Goal: Check status: Check status

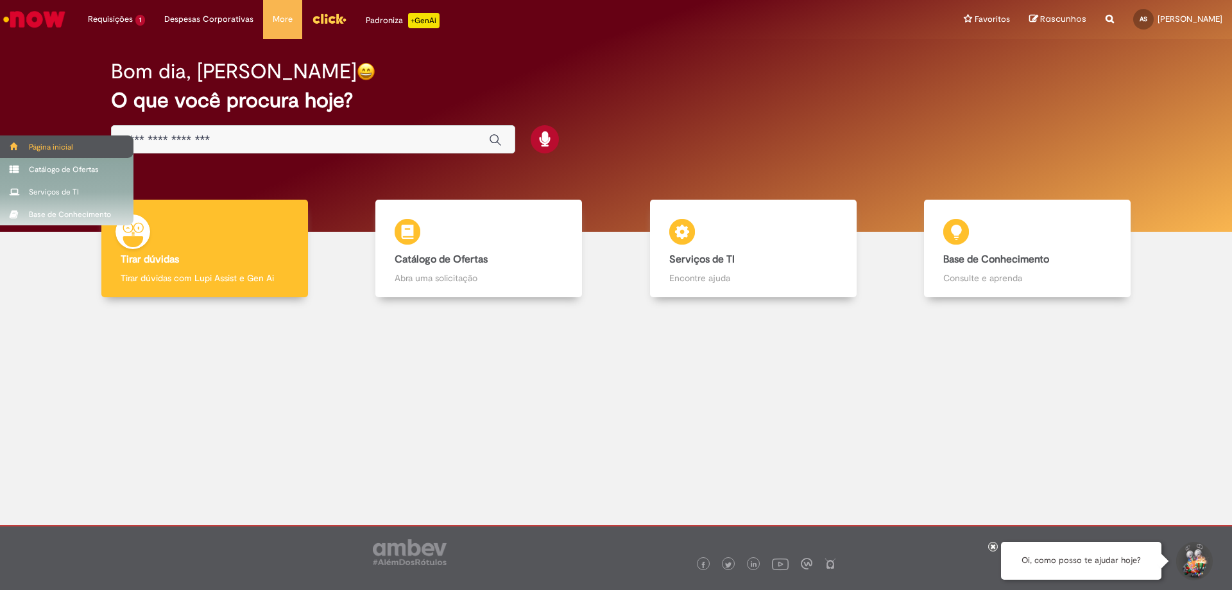
click at [11, 147] on span at bounding box center [15, 146] width 10 height 8
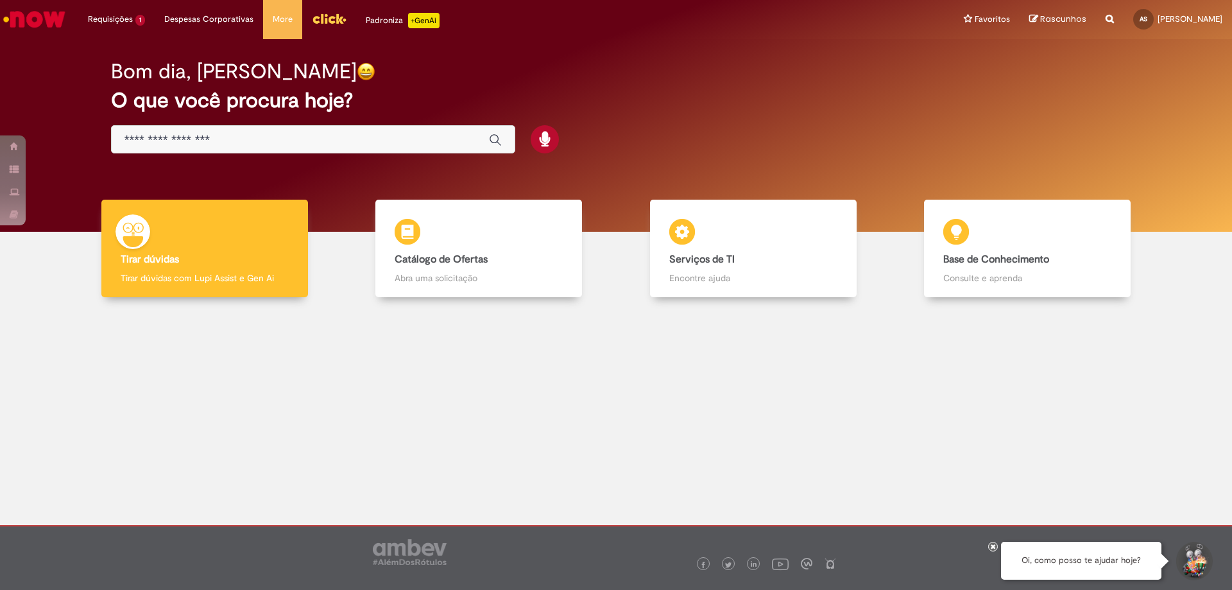
click at [1040, 17] on span "Rascunhos" at bounding box center [1063, 19] width 46 height 12
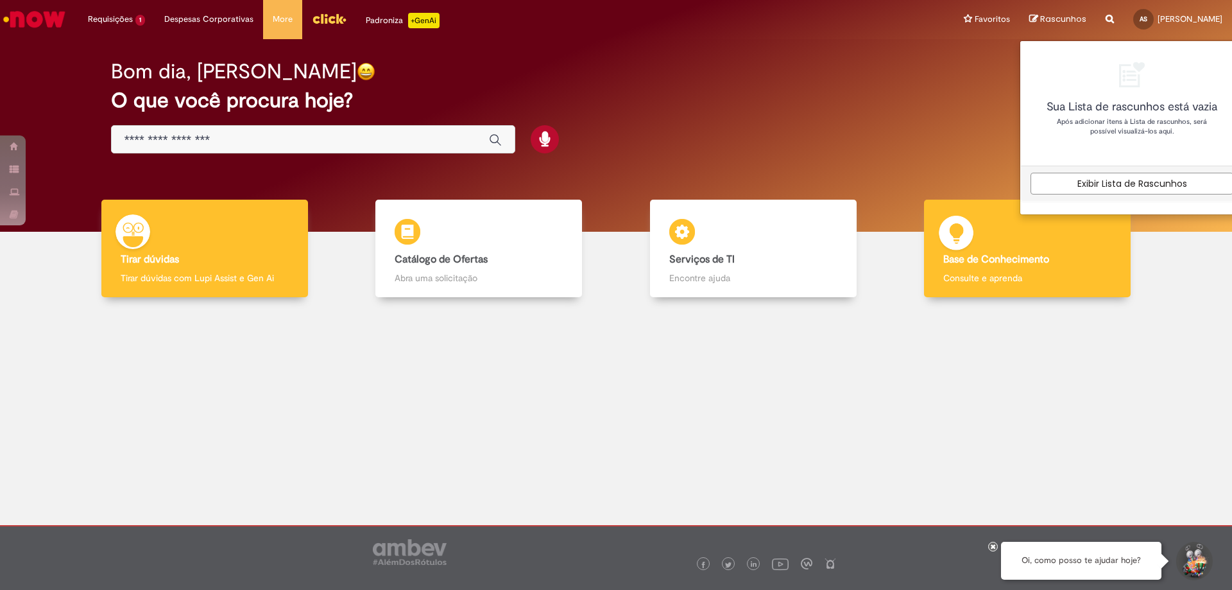
click at [987, 260] on b "Base de Conhecimento" at bounding box center [996, 259] width 106 height 13
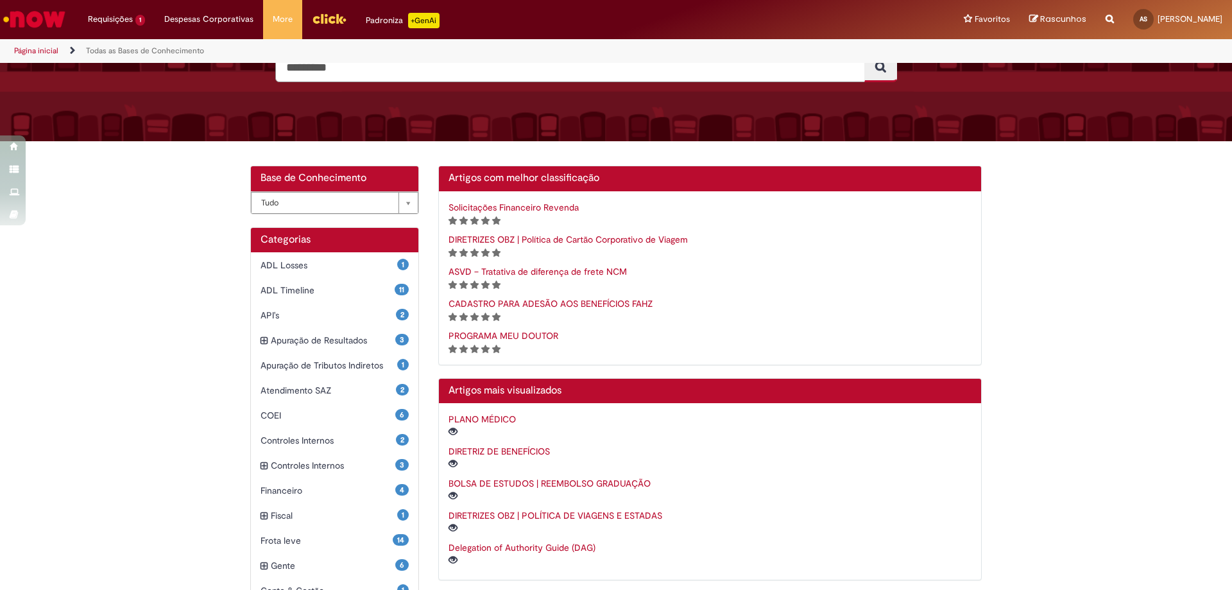
scroll to position [219, 0]
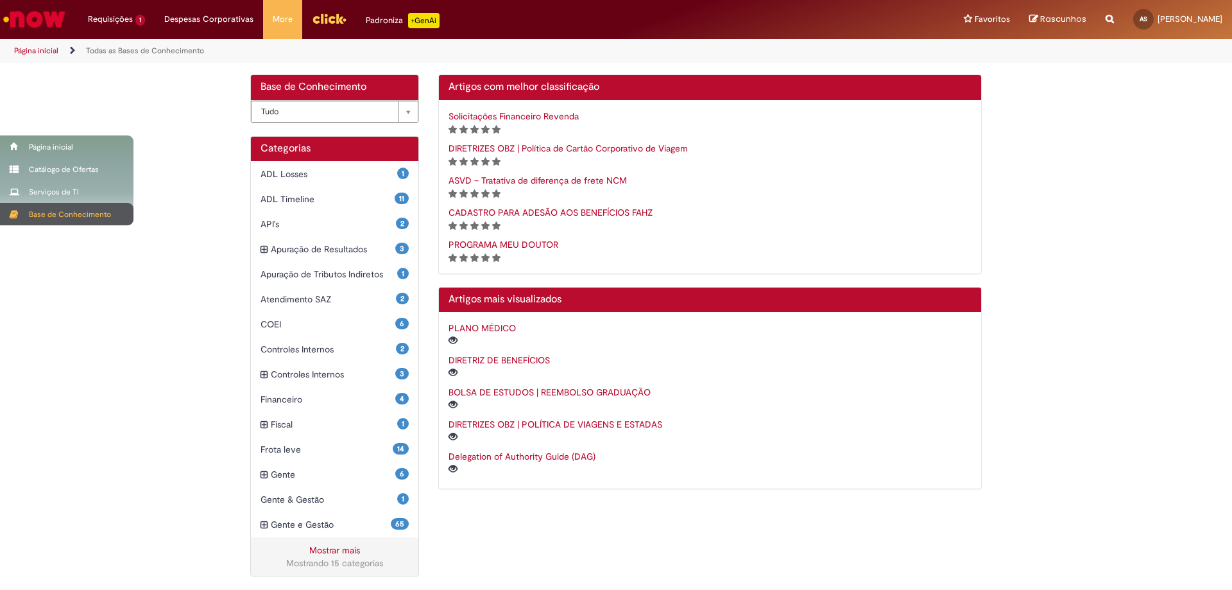
click at [19, 220] on div "Base de Conhecimento" at bounding box center [66, 214] width 133 height 22
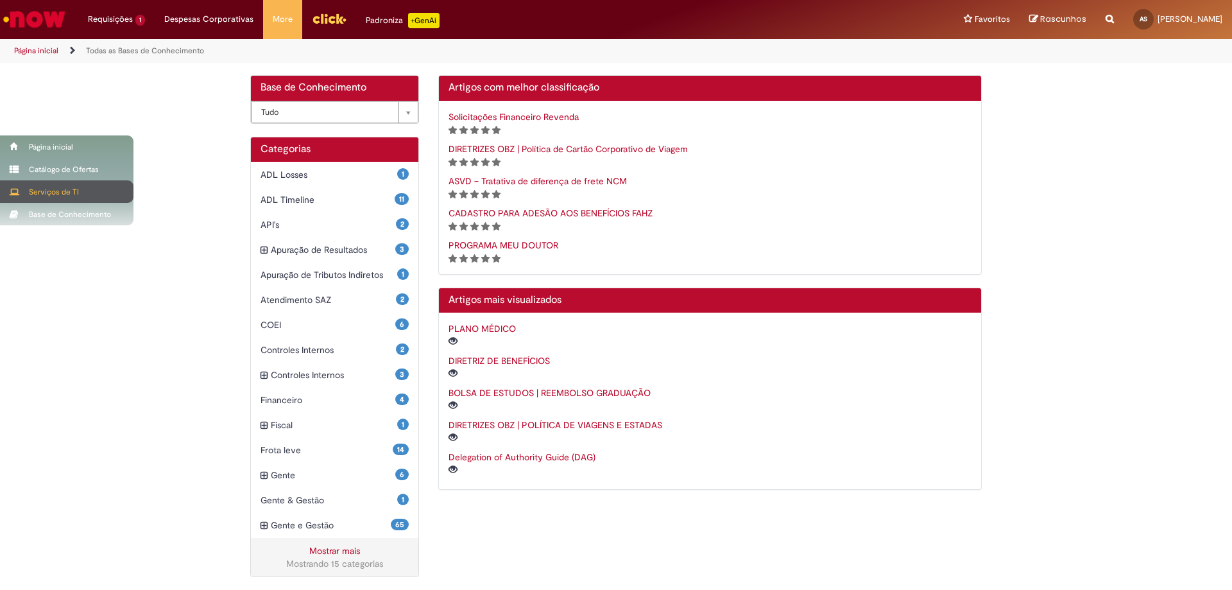
click at [68, 196] on div "Serviços de TI" at bounding box center [66, 191] width 133 height 22
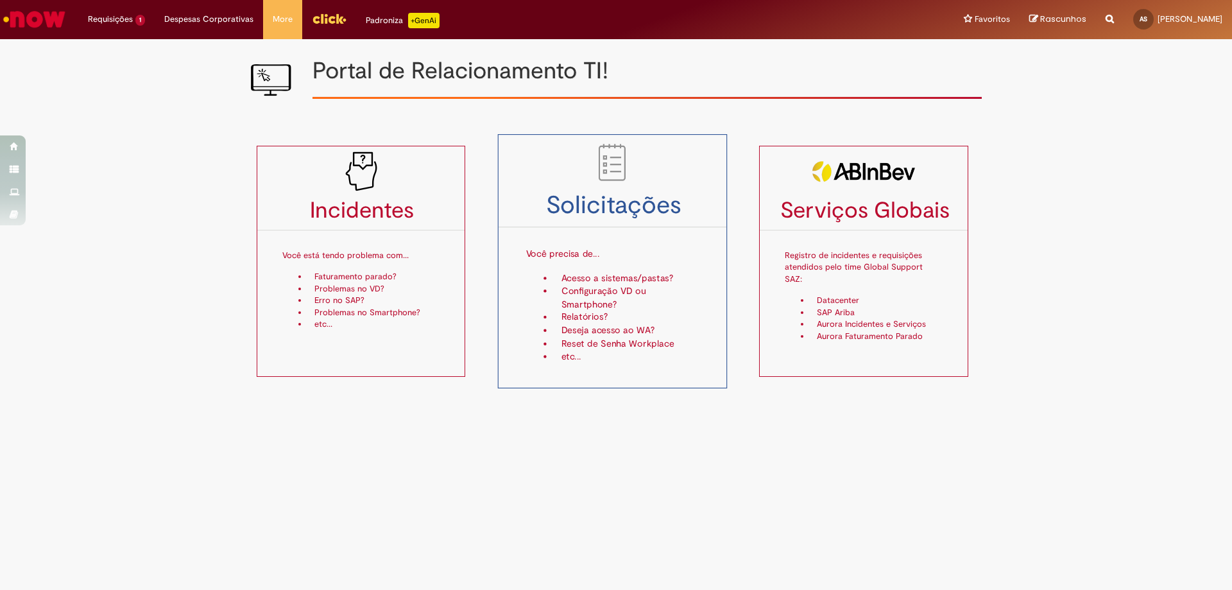
click at [659, 243] on p "Você precisa de..." at bounding box center [611, 248] width 173 height 34
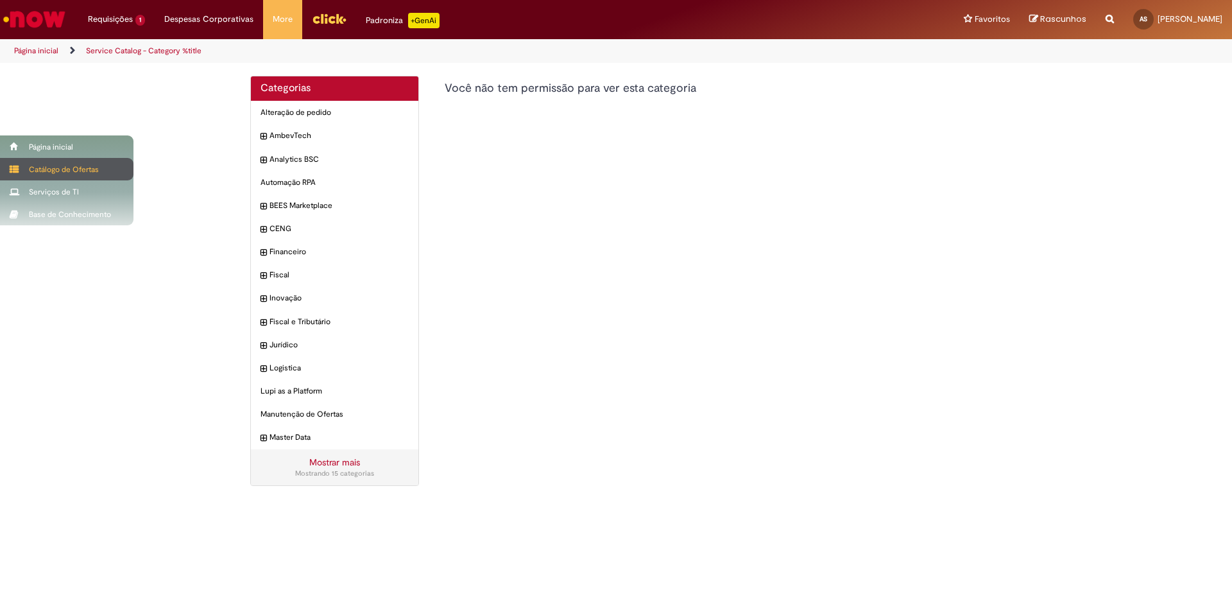
click at [65, 168] on div "Catálogo de Ofertas" at bounding box center [66, 169] width 133 height 22
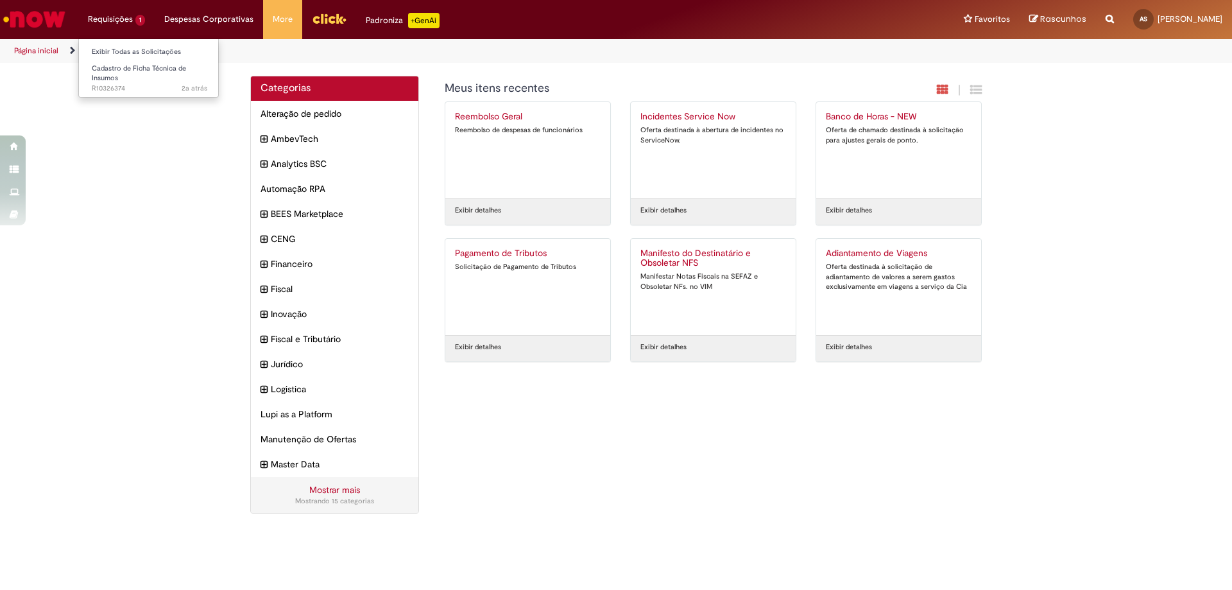
click at [117, 19] on li "Requisições 1 Exibir Todas as Solicitações Cadastro de Ficha Técnica de Insumos…" at bounding box center [116, 19] width 76 height 38
drag, startPoint x: 125, startPoint y: 15, endPoint x: 127, endPoint y: 32, distance: 16.8
click at [126, 15] on li "Requisições 1 Exibir Todas as Solicitações Cadastro de Ficha Técnica de Insumos…" at bounding box center [116, 19] width 76 height 38
click at [130, 65] on span "Cadastro de Ficha Técnica de Insumos" at bounding box center [139, 74] width 94 height 20
click at [136, 66] on span "Cadastro de Ficha Técnica de Insumos" at bounding box center [139, 74] width 94 height 20
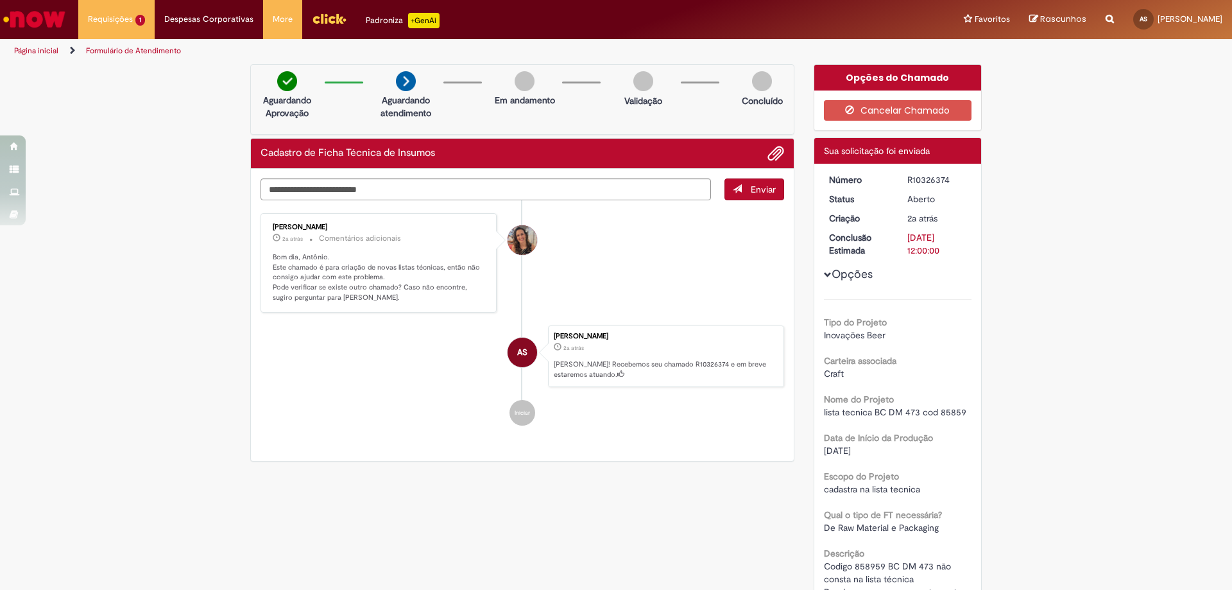
click at [824, 276] on span "Opções para R10326374" at bounding box center [828, 275] width 8 height 8
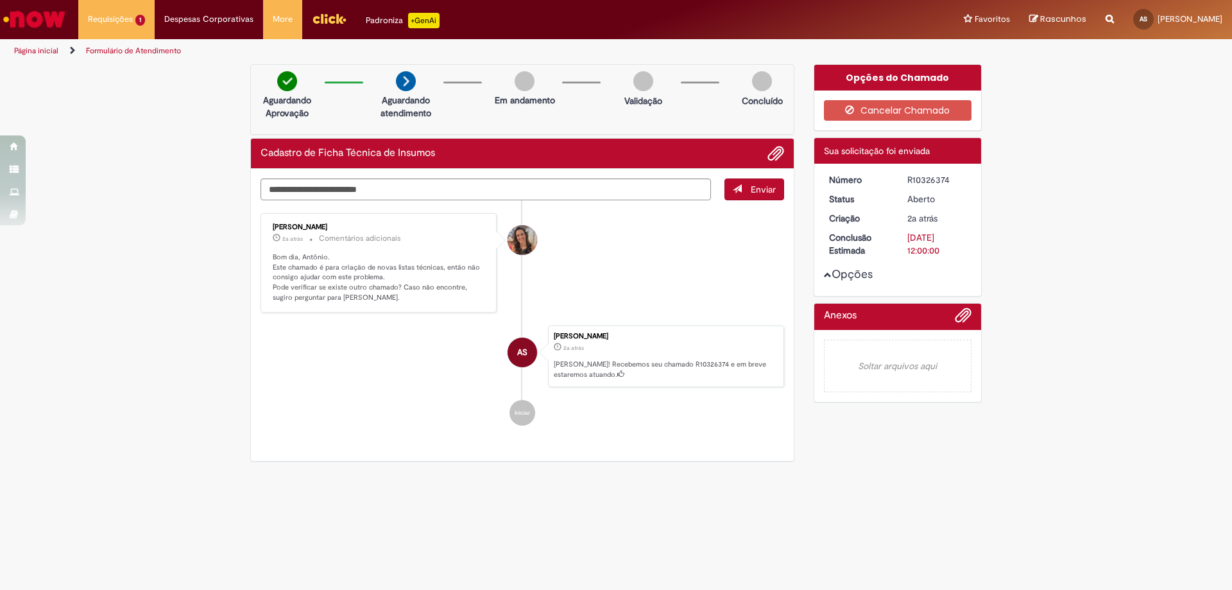
click at [824, 276] on span "Opções para R10326374" at bounding box center [828, 275] width 8 height 8
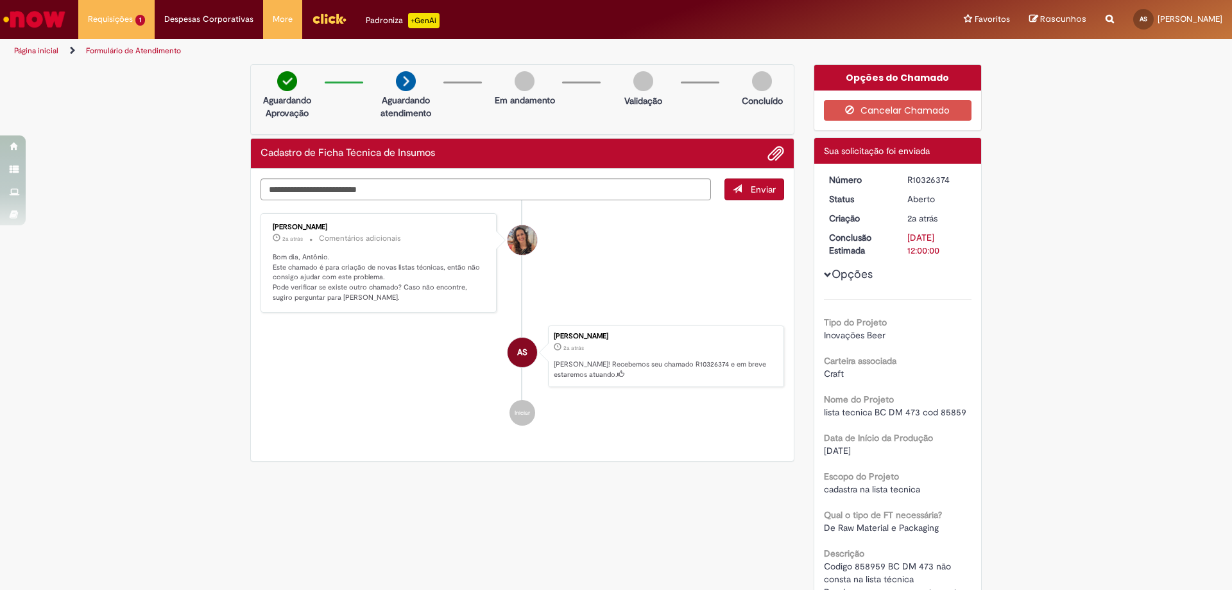
click at [664, 365] on p "Ola! Recebemos seu chamado R10326374 e em breve estaremos atuando." at bounding box center [665, 369] width 223 height 20
click at [661, 367] on p "Ola! Recebemos seu chamado R10326374 e em breve estaremos atuando." at bounding box center [665, 369] width 223 height 20
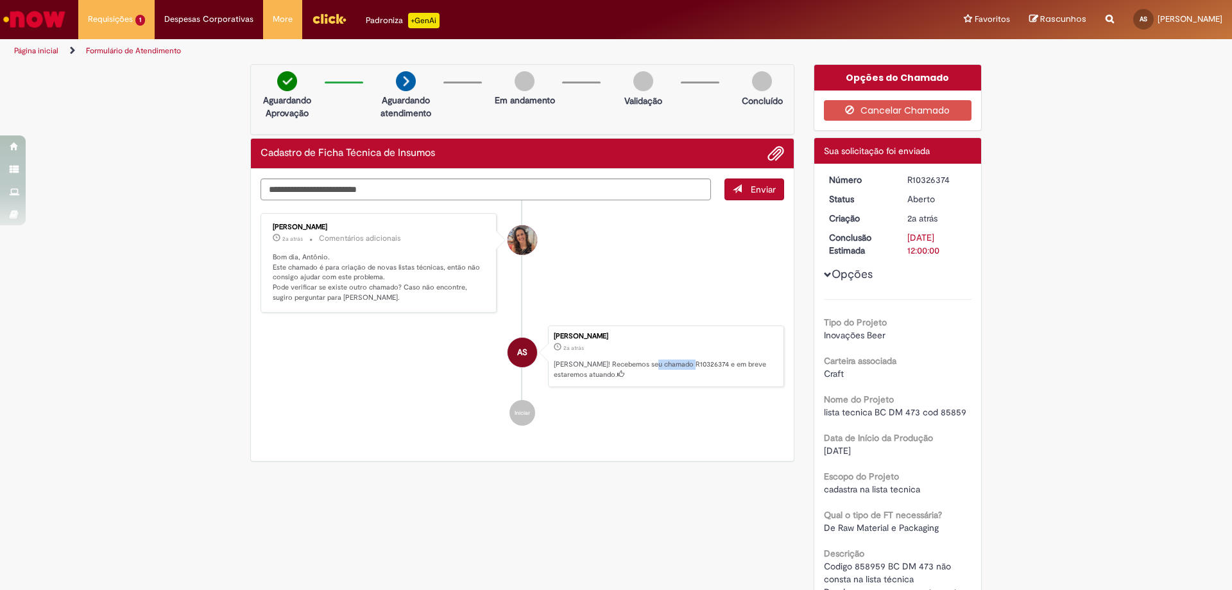
click at [660, 367] on p "Ola! Recebemos seu chamado R10326374 e em breve estaremos atuando." at bounding box center [665, 369] width 223 height 20
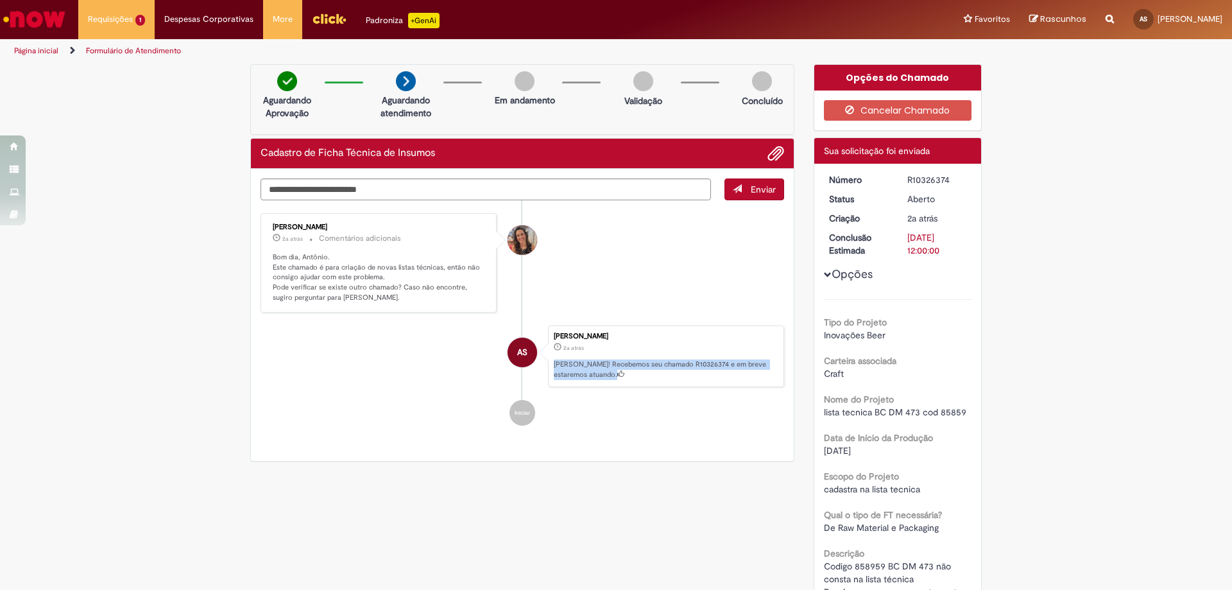
click at [660, 367] on p "Ola! Recebemos seu chamado R10326374 e em breve estaremos atuando." at bounding box center [665, 369] width 223 height 20
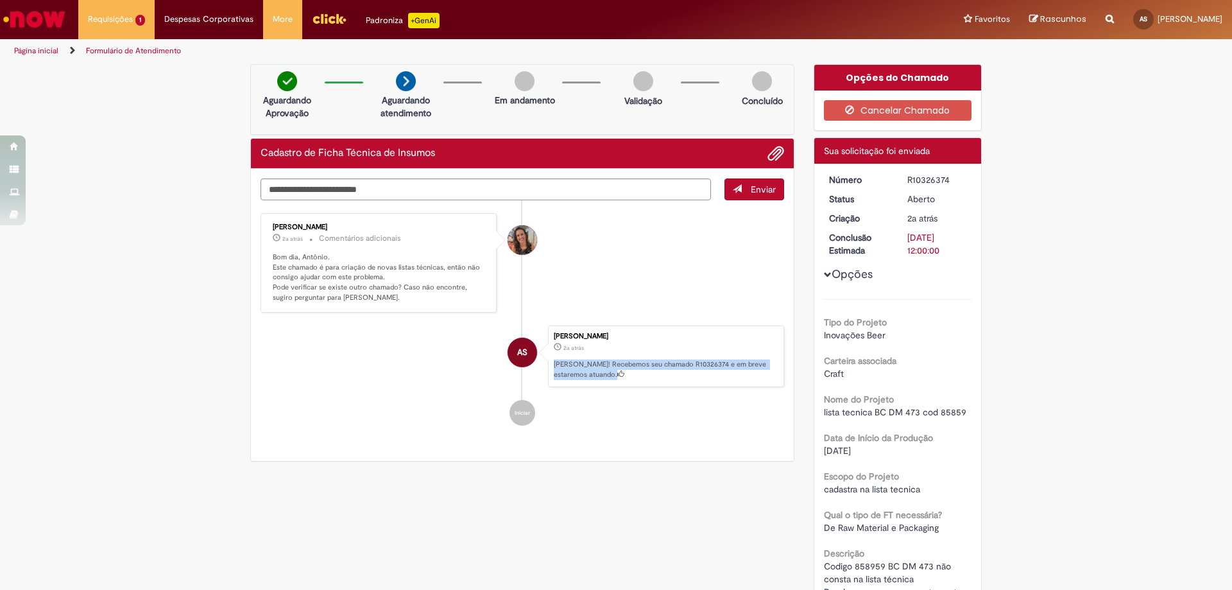
click at [660, 367] on p "Ola! Recebemos seu chamado R10326374 e em breve estaremos atuando." at bounding box center [665, 369] width 223 height 20
click at [882, 80] on div "Opções do Chamado" at bounding box center [897, 78] width 167 height 26
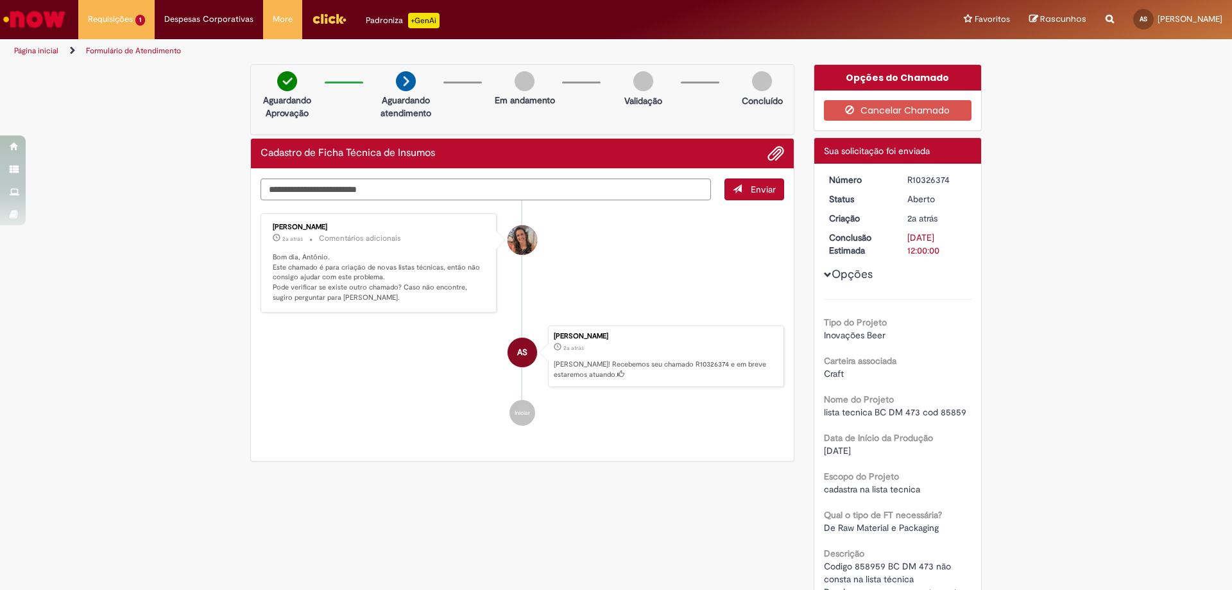
click at [400, 78] on img at bounding box center [406, 81] width 20 height 20
click at [324, 189] on textarea "Digite sua mensagem aqui..." at bounding box center [485, 189] width 450 height 22
click at [287, 110] on p "Aguardando Aprovação" at bounding box center [287, 107] width 62 height 26
drag, startPoint x: 647, startPoint y: 366, endPoint x: 678, endPoint y: 362, distance: 31.7
click at [678, 362] on p "Ola! Recebemos seu chamado R10326374 e em breve estaremos atuando." at bounding box center [665, 369] width 223 height 20
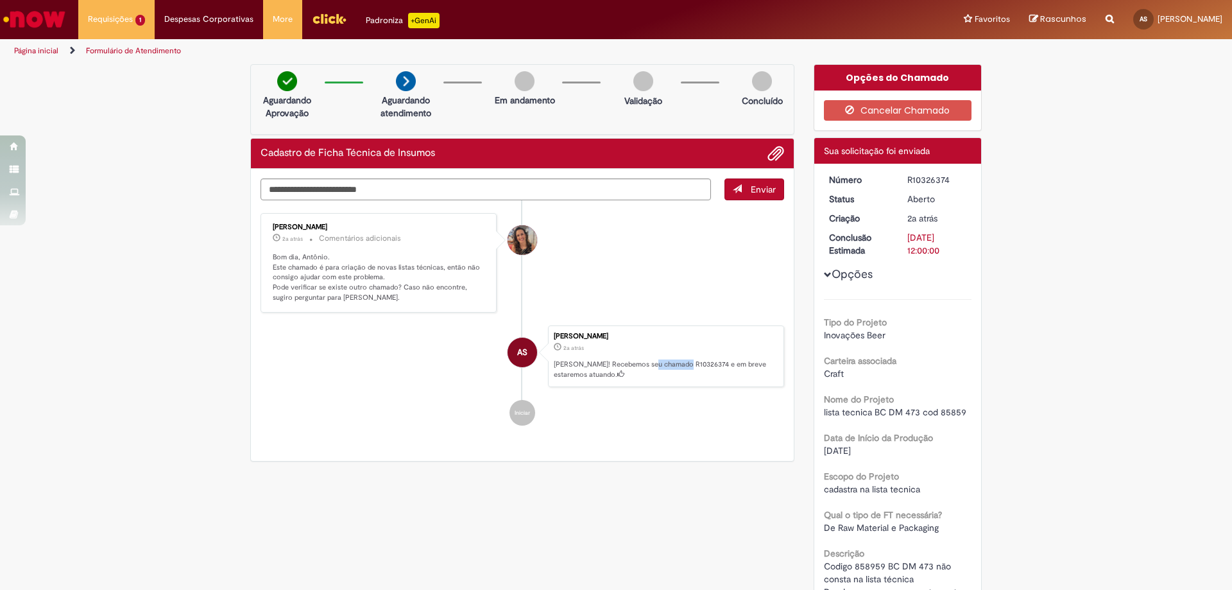
copy p "R10326374"
click at [1105, 21] on icon "Search from all sources" at bounding box center [1109, 11] width 8 height 23
click at [1055, 25] on input "text" at bounding box center [1084, 20] width 59 height 22
paste input "*********"
type input "*********"
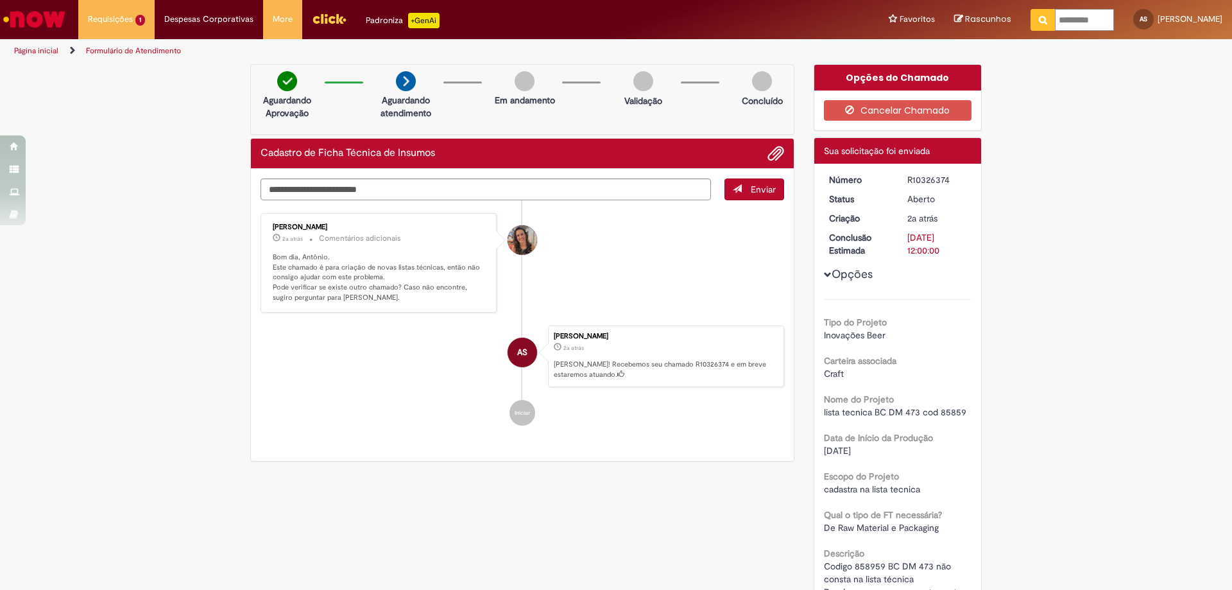
click button "Pesquisar" at bounding box center [1042, 20] width 25 height 22
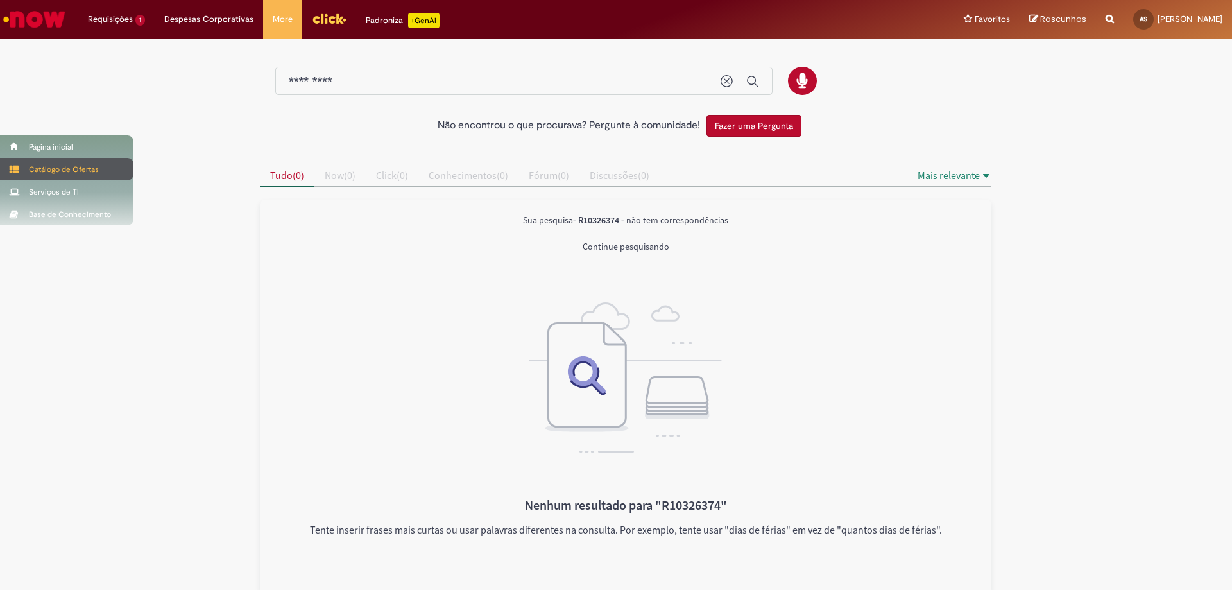
click at [24, 165] on div "Catálogo de Ofertas" at bounding box center [66, 169] width 133 height 22
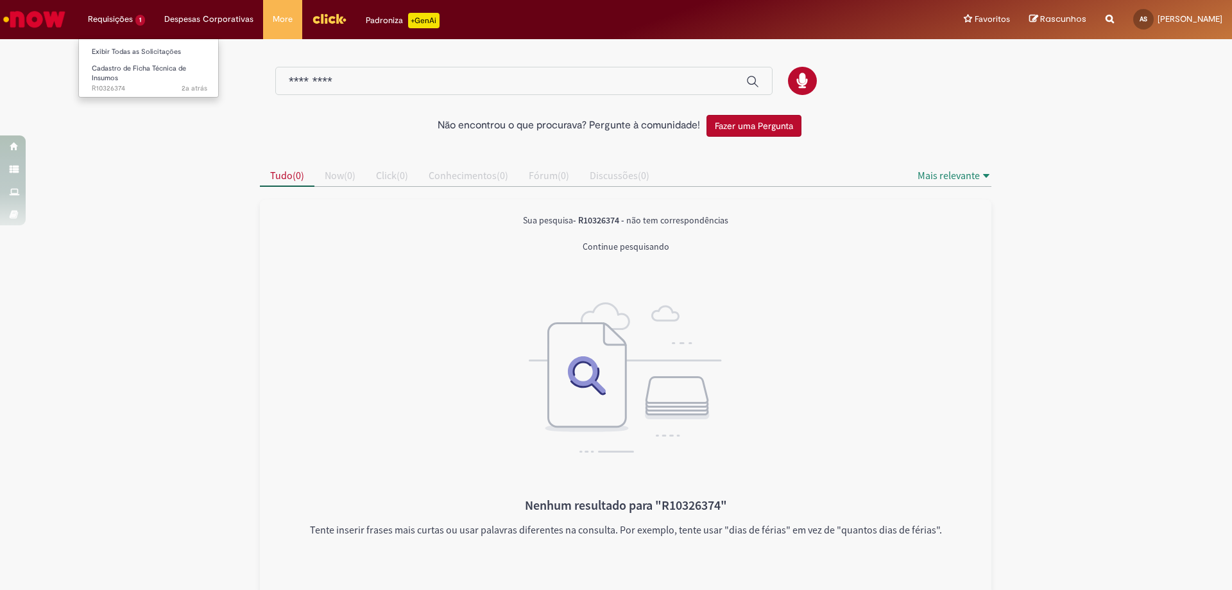
click at [102, 17] on li "Requisições 1 Exibir Todas as Solicitações Cadastro de Ficha Técnica de Insumos…" at bounding box center [116, 19] width 76 height 38
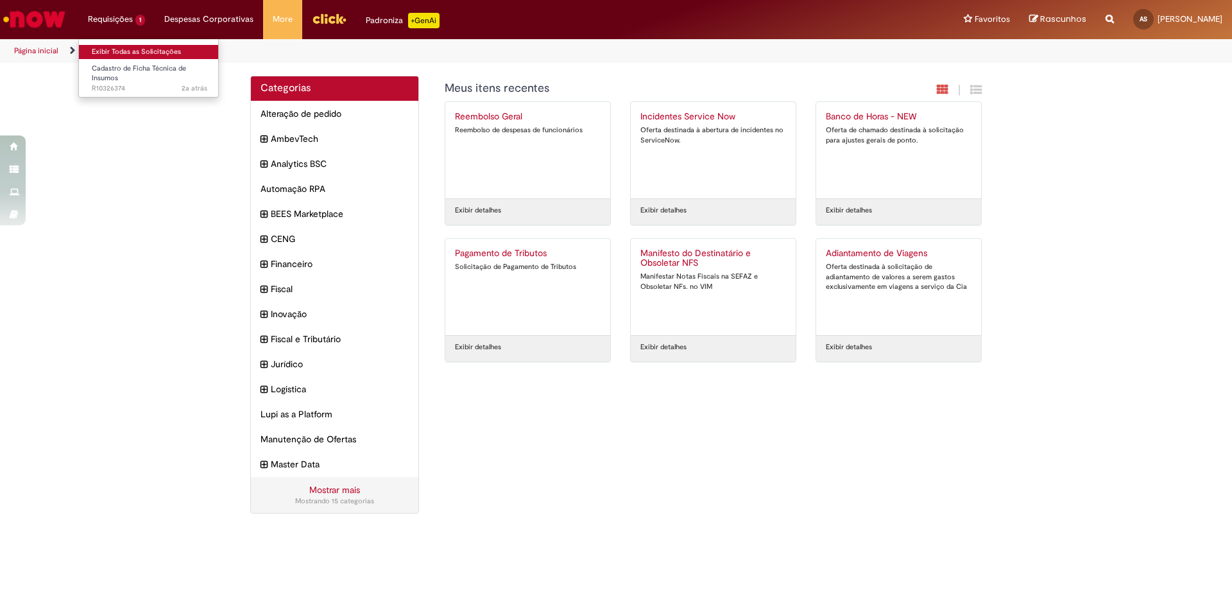
click at [172, 53] on link "Exibir Todas as Solicitações" at bounding box center [149, 52] width 141 height 14
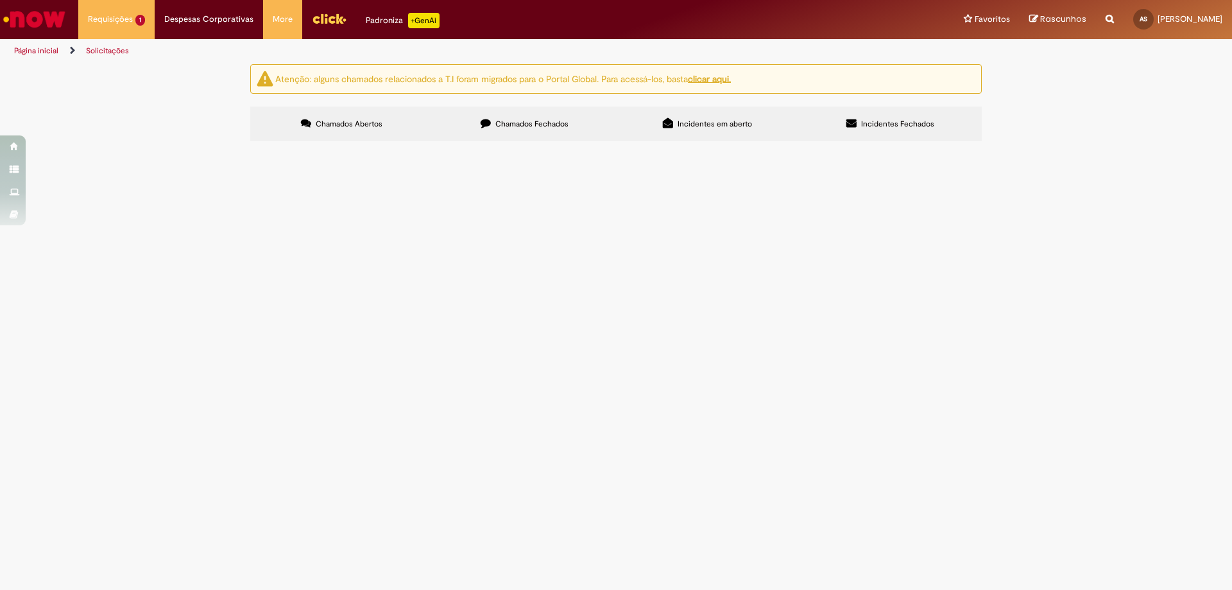
click at [100, 51] on link "Solicitações" at bounding box center [107, 51] width 43 height 10
click at [102, 47] on link "Solicitações" at bounding box center [107, 51] width 43 height 10
click at [44, 20] on img "Ir para a Homepage" at bounding box center [34, 19] width 66 height 26
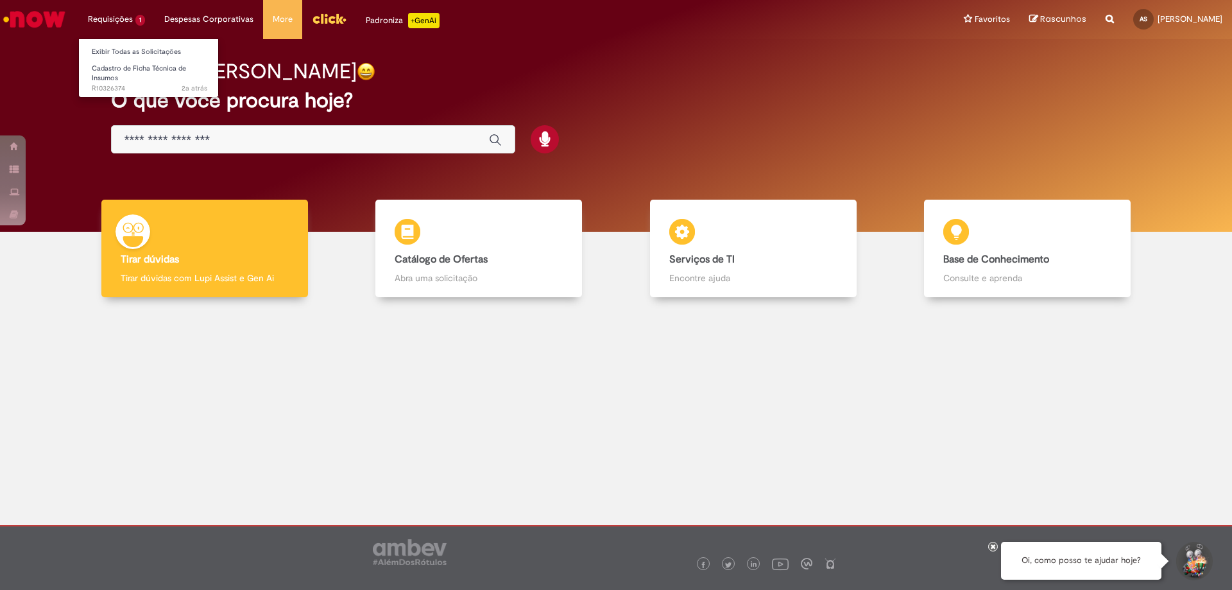
click at [123, 22] on li "Requisições 1 Exibir Todas as Solicitações Cadastro de Ficha Técnica de Insumos…" at bounding box center [116, 19] width 76 height 38
click at [133, 49] on link "Exibir Todas as Solicitações" at bounding box center [149, 52] width 141 height 14
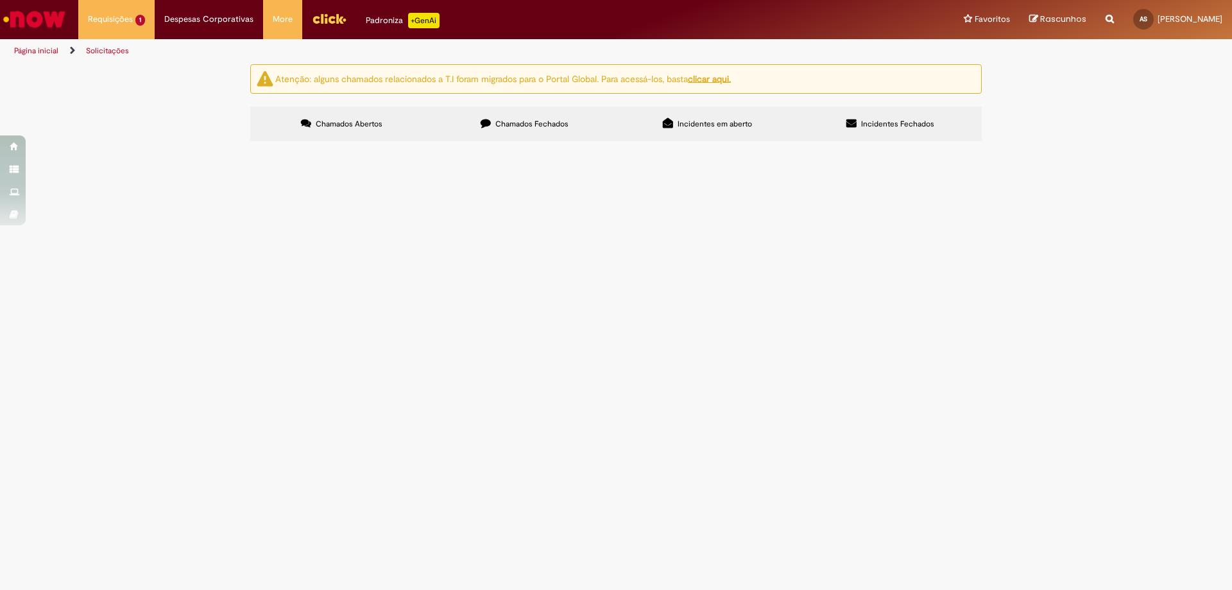
click at [0, 0] on img at bounding box center [0, 0] width 0 height 0
click at [0, 0] on td "Codigo 858959 BC DM 473 não consta na lista técnica Dando erro ao puxar apontam…" at bounding box center [0, 0] width 0 height 0
click at [0, 0] on div at bounding box center [0, 0] width 0 height 0
click at [0, 0] on button at bounding box center [0, 0] width 0 height 0
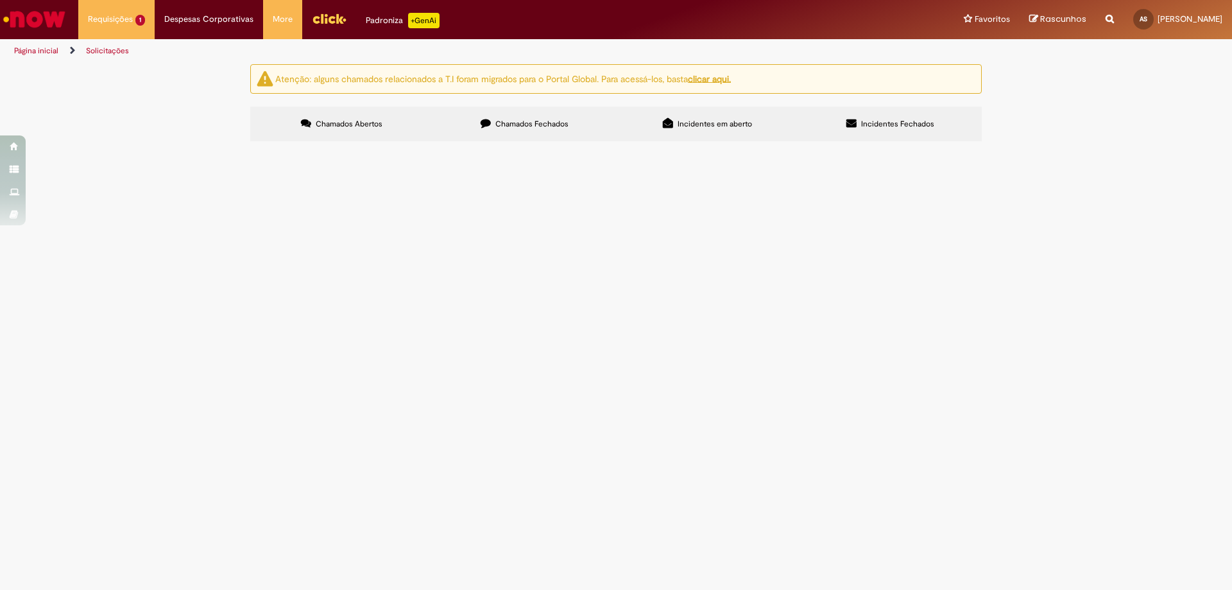
click at [554, 123] on span "Chamados Fechados" at bounding box center [531, 124] width 73 height 10
click at [708, 128] on span "Incidentes em aberto" at bounding box center [714, 124] width 74 height 10
click at [915, 121] on span "Incidentes Fechados" at bounding box center [897, 124] width 73 height 10
click at [328, 17] on img "Menu Cabeçalho" at bounding box center [329, 18] width 35 height 19
